Goal: Task Accomplishment & Management: Use online tool/utility

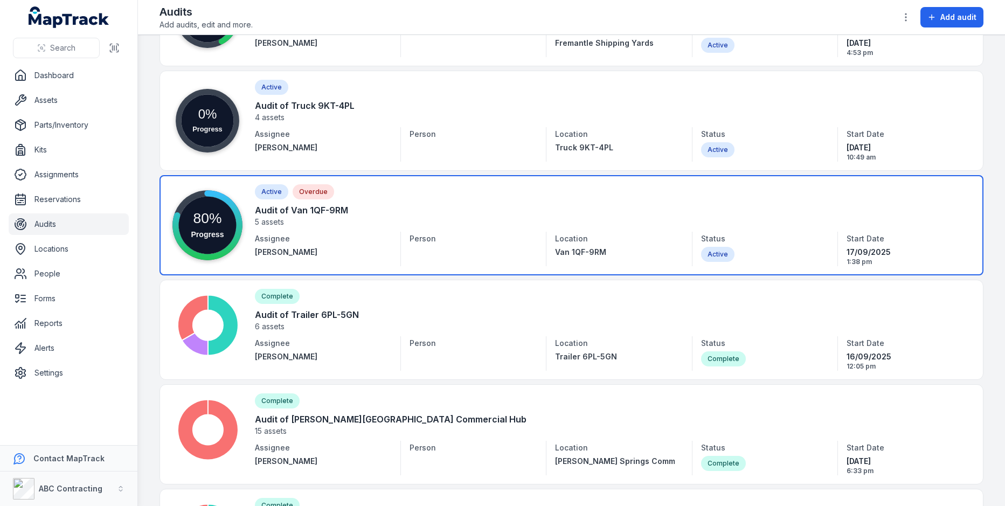
scroll to position [355, 0]
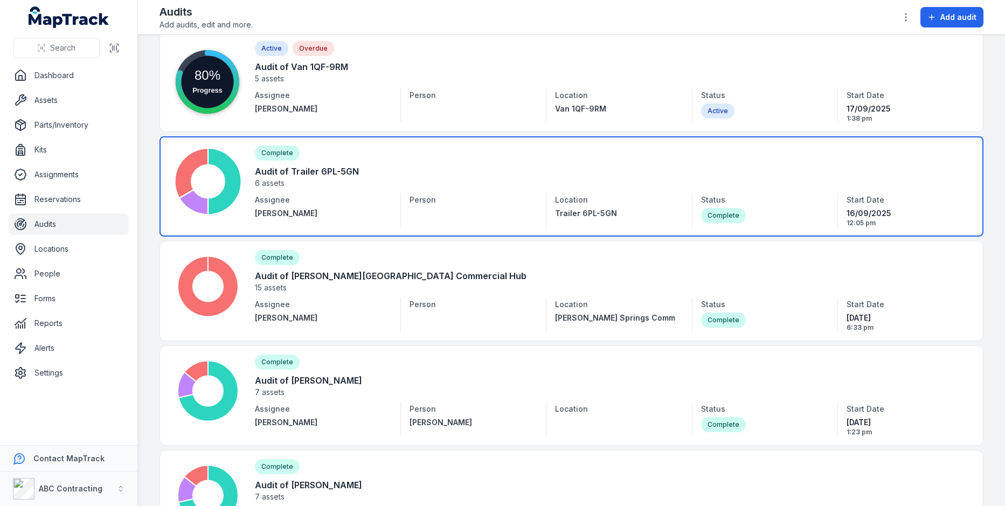
click at [500, 193] on link at bounding box center [572, 186] width 824 height 100
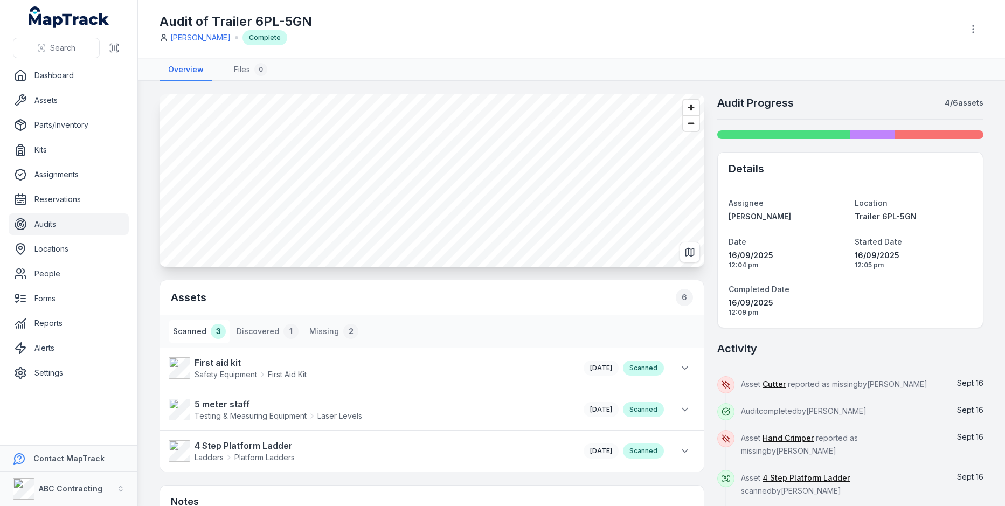
click at [709, 196] on div "Assets 6 Scanned 3 Discovered 1 Missing 2 First aid kit Safety Equipment First …" at bounding box center [572, 368] width 824 height 549
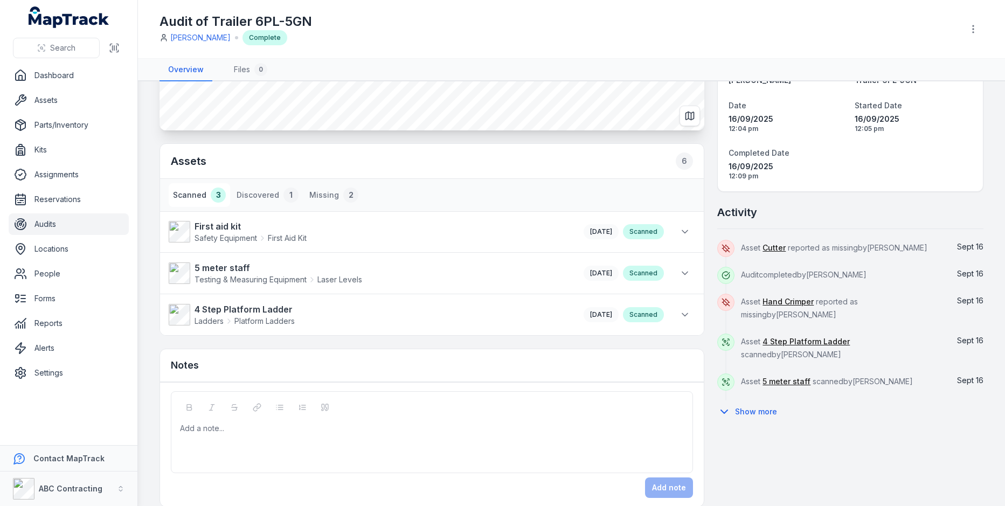
scroll to position [146, 0]
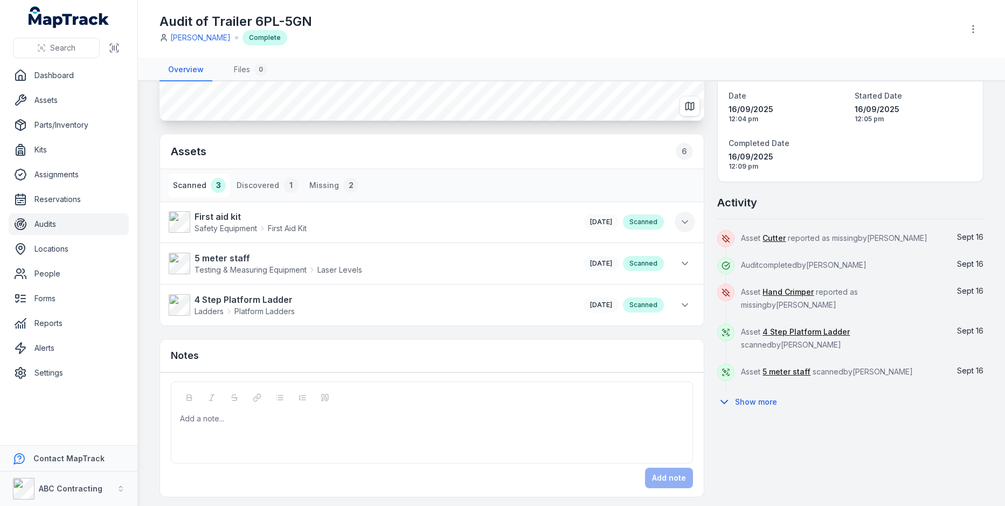
click at [686, 217] on icon at bounding box center [685, 222] width 11 height 11
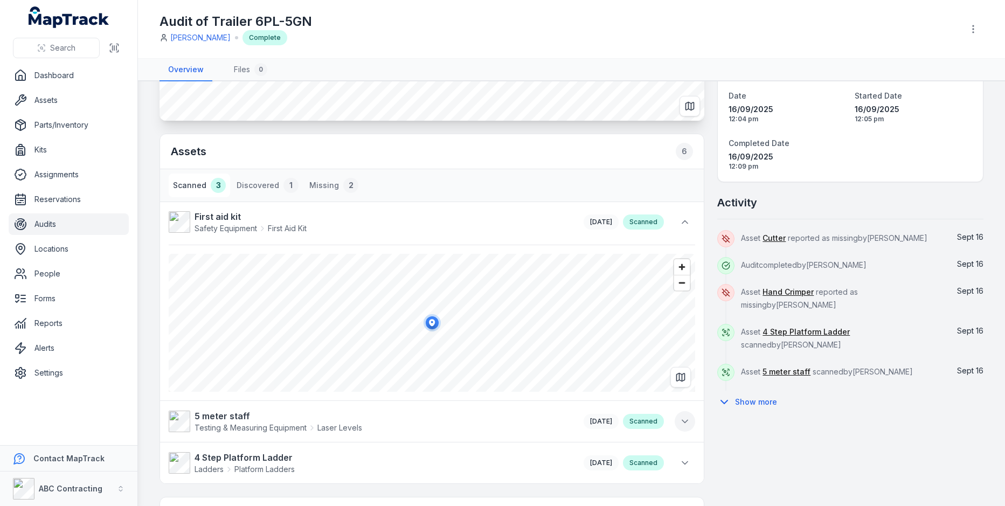
click at [693, 419] on button at bounding box center [685, 421] width 20 height 20
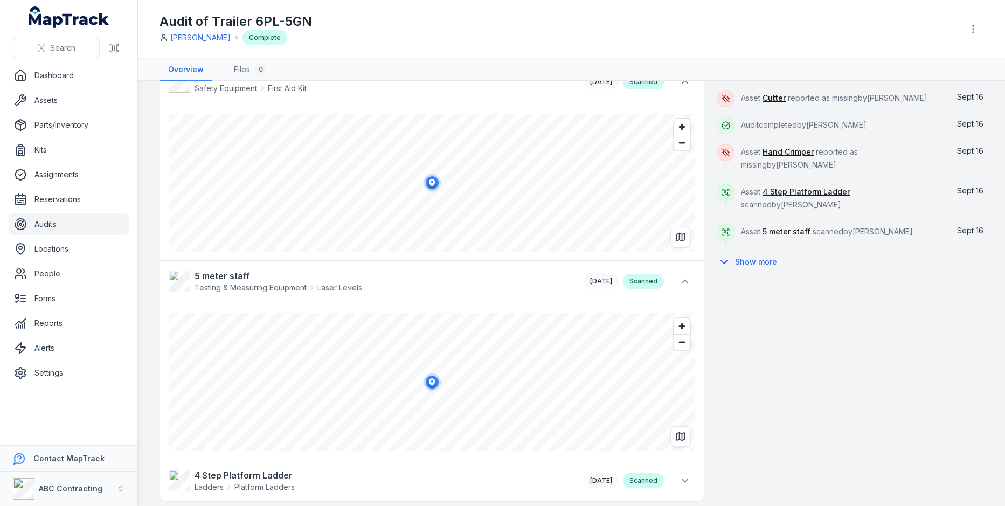
scroll to position [0, 0]
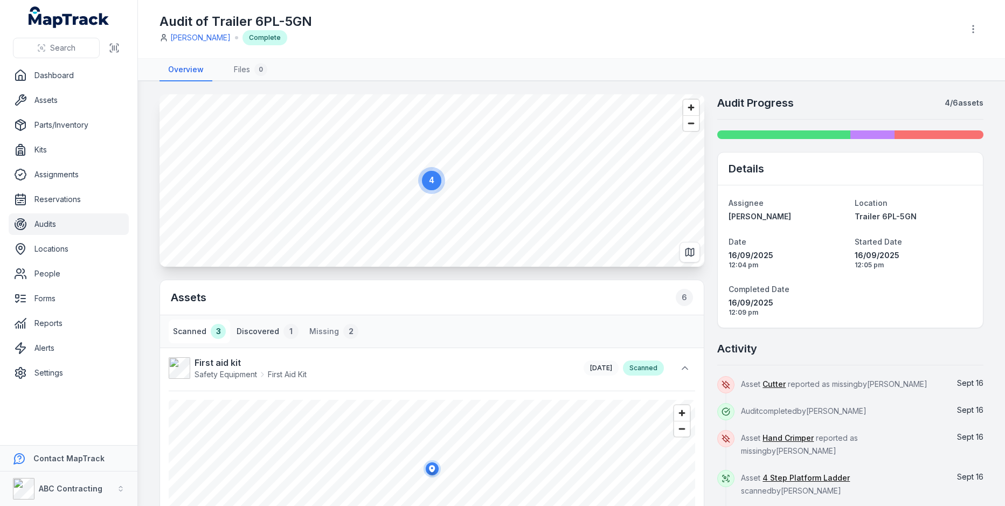
click at [267, 325] on button "Discovered 1" at bounding box center [267, 332] width 71 height 24
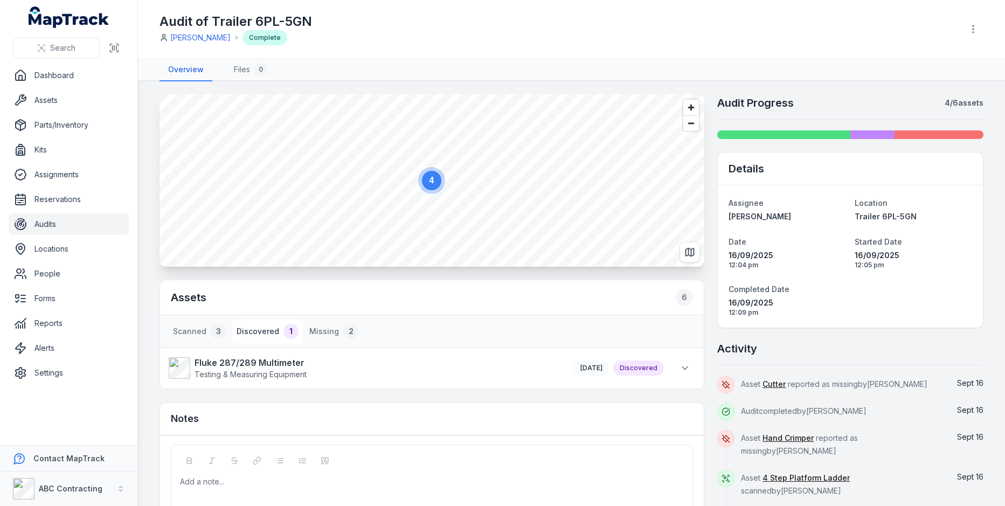
scroll to position [64, 0]
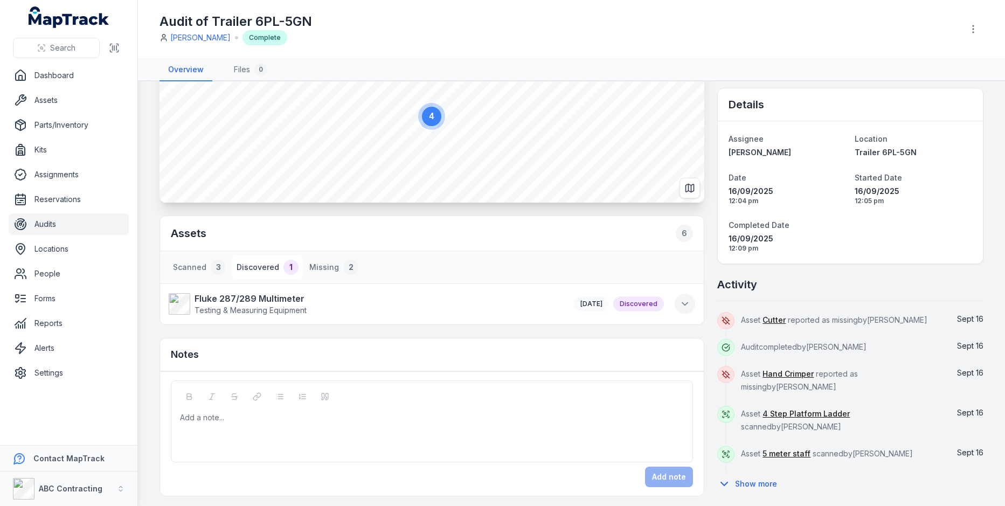
click at [680, 297] on button at bounding box center [685, 304] width 20 height 20
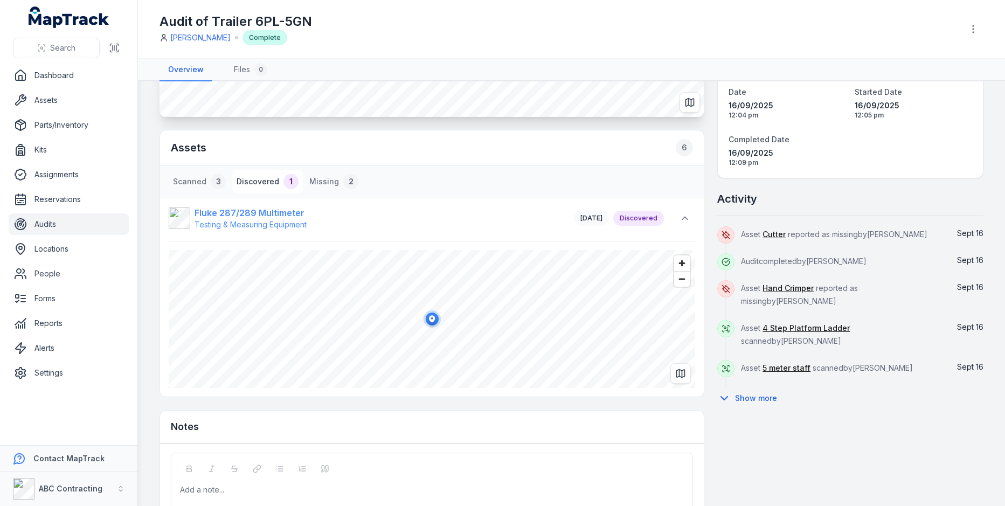
scroll to position [153, 0]
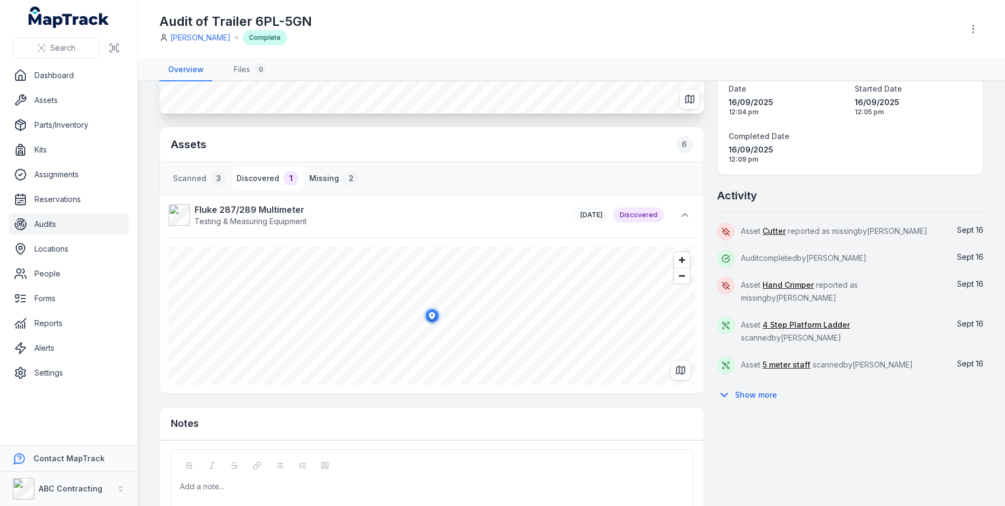
click at [349, 176] on div "2" at bounding box center [350, 178] width 15 height 15
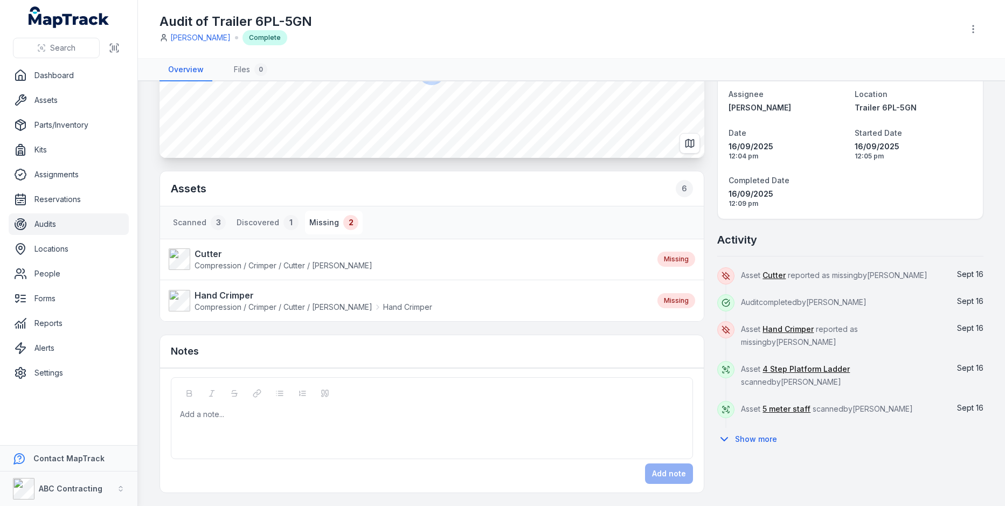
scroll to position [105, 0]
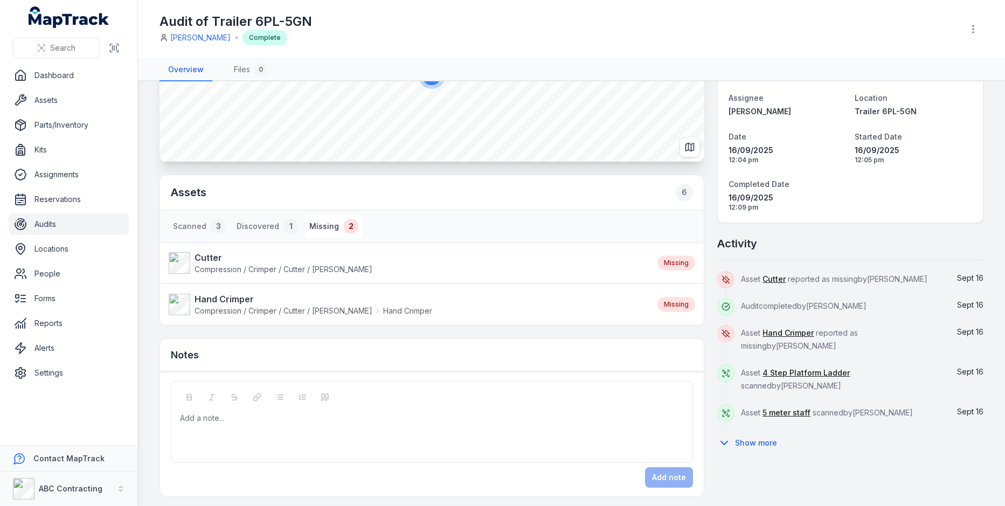
click at [364, 406] on div "Add a note..." at bounding box center [432, 422] width 522 height 82
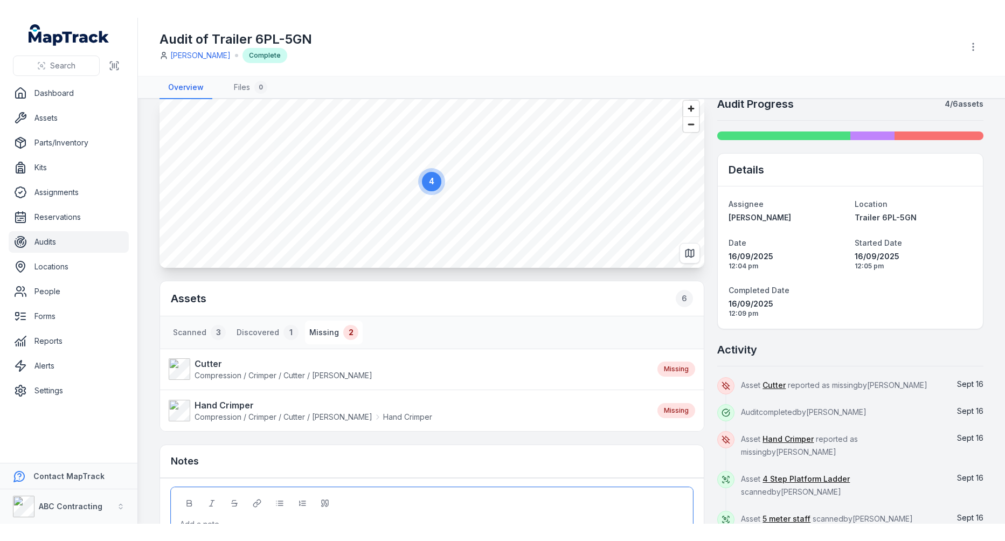
scroll to position [0, 0]
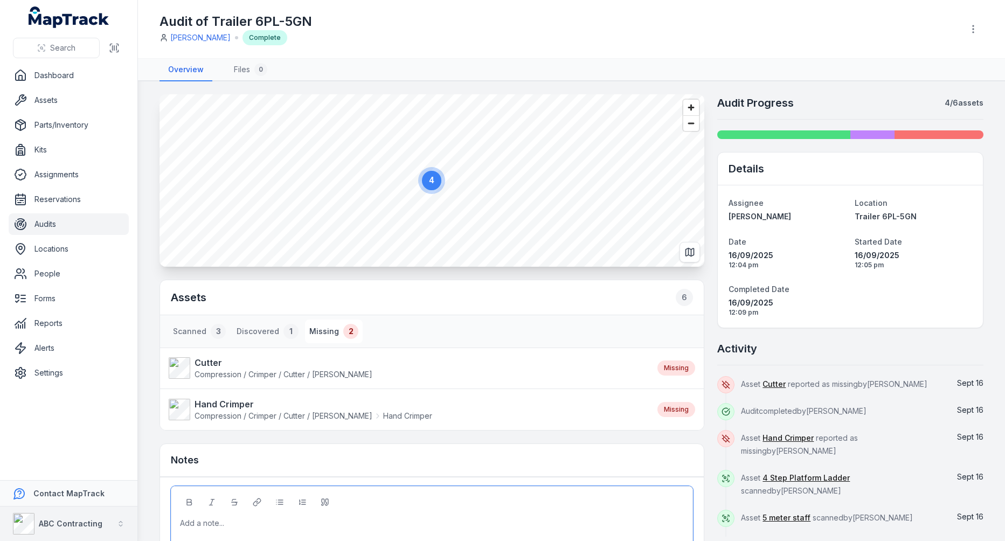
click at [53, 506] on strong "ABC Contracting" at bounding box center [71, 523] width 64 height 9
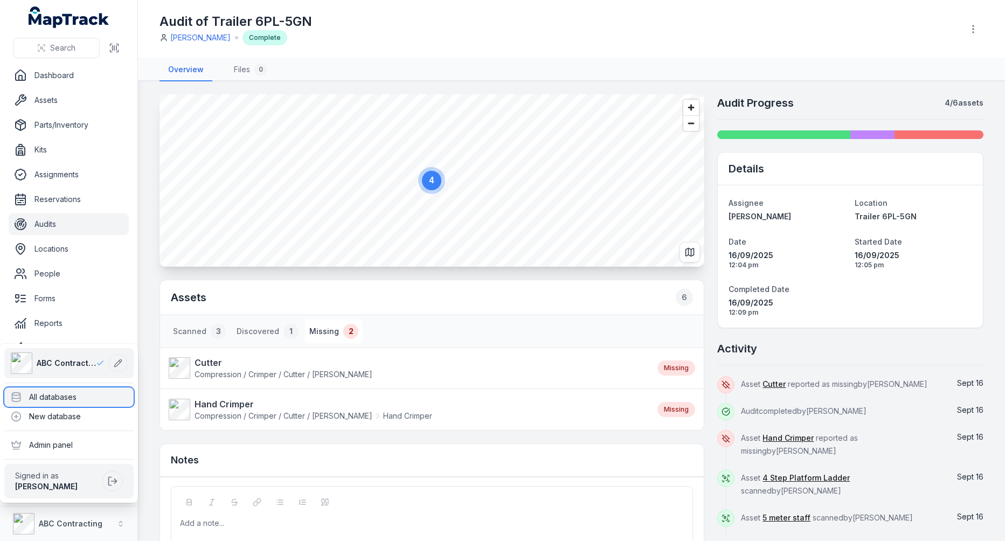
click at [106, 402] on div "All databases" at bounding box center [68, 397] width 129 height 19
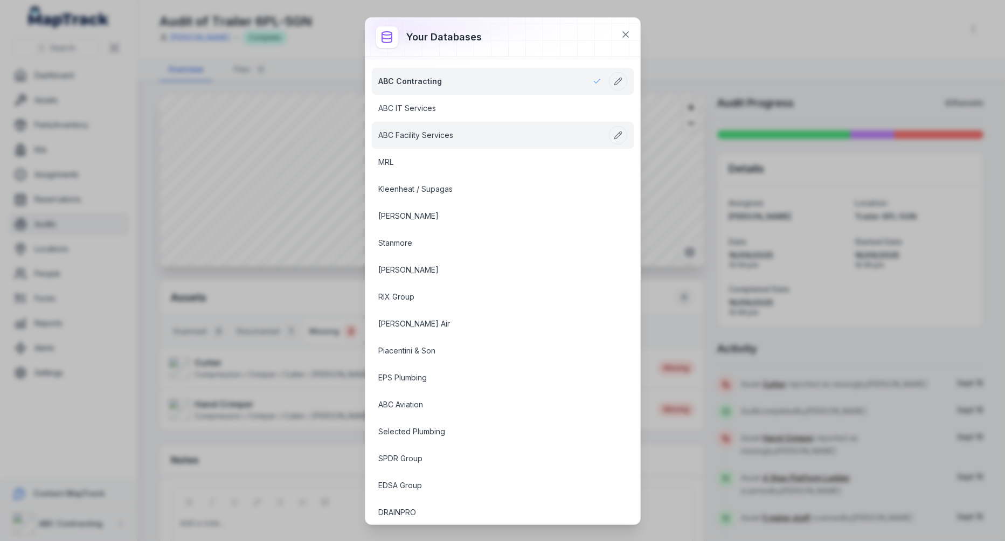
scroll to position [1359, 0]
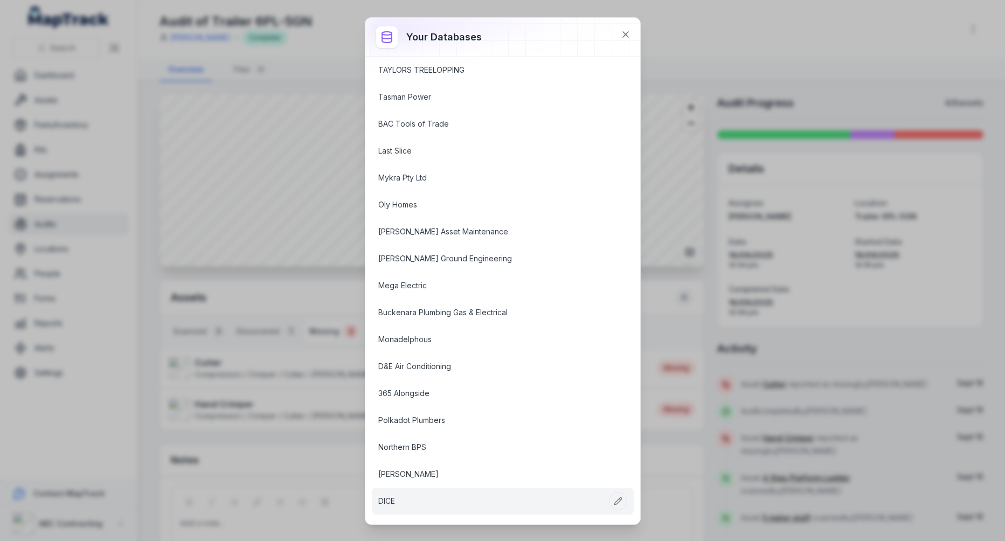
click at [406, 496] on link "DICE" at bounding box center [489, 501] width 223 height 11
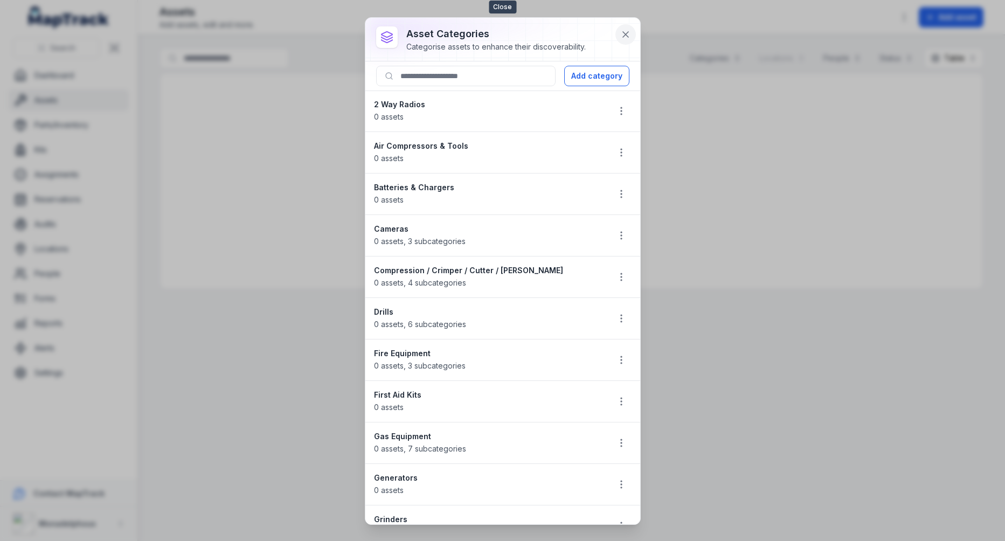
click at [627, 34] on icon at bounding box center [625, 34] width 11 height 11
